Goal: Book appointment/travel/reservation

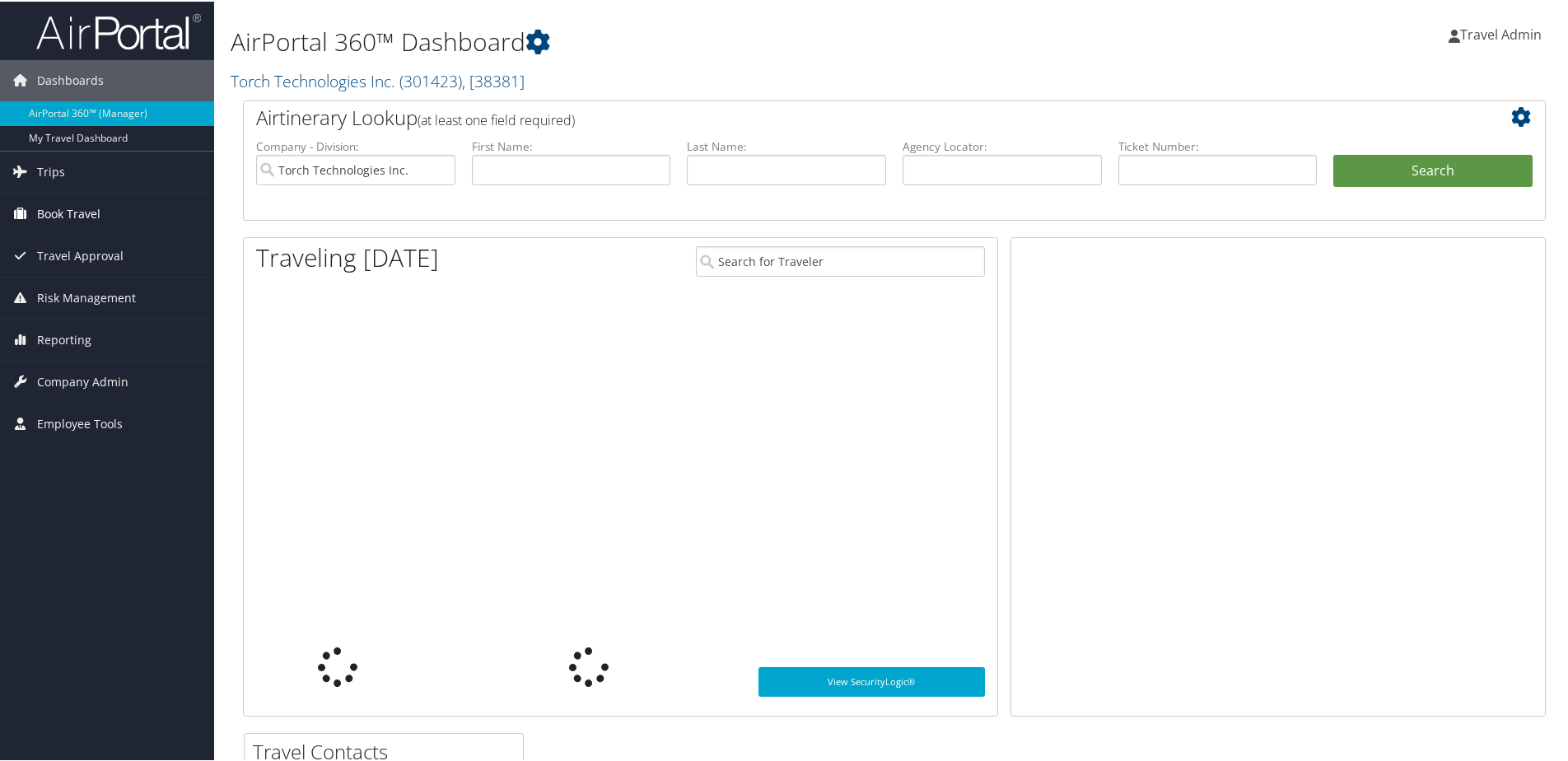
click at [53, 211] on span "Book Travel" at bounding box center [68, 212] width 63 height 41
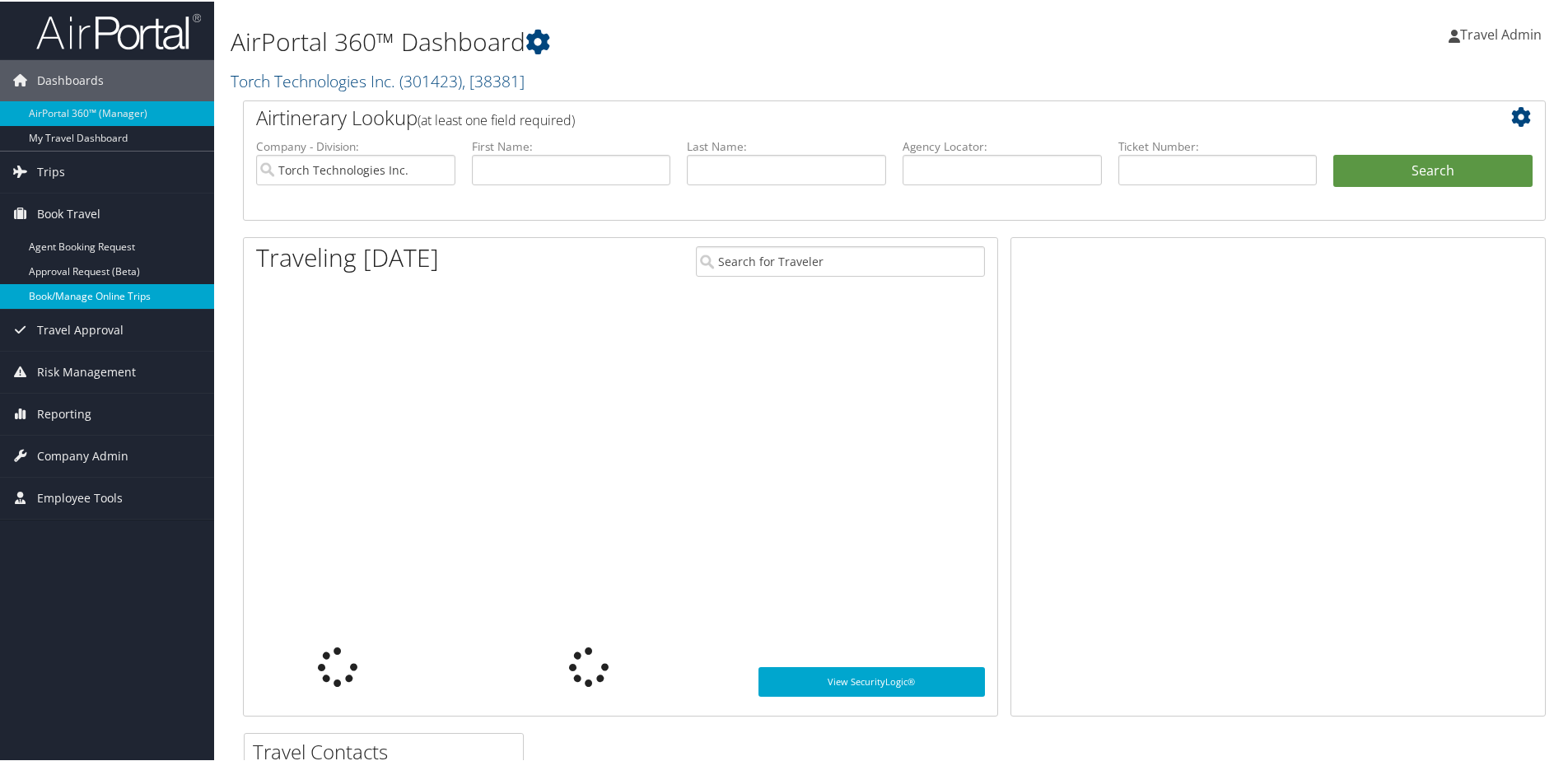
click at [72, 301] on link "Book/Manage Online Trips" at bounding box center [107, 295] width 214 height 25
